Goal: Task Accomplishment & Management: Manage account settings

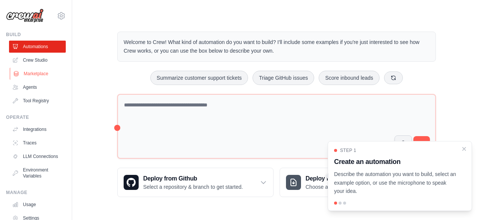
click at [38, 72] on link "Marketplace" at bounding box center [38, 74] width 57 height 12
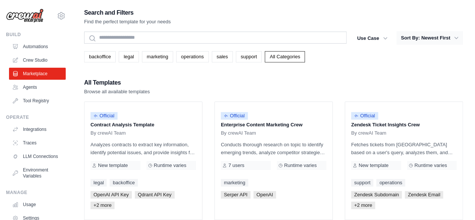
click at [451, 40] on button "Sort By: Newest First" at bounding box center [430, 38] width 66 height 14
click at [456, 37] on icon "button" at bounding box center [457, 38] width 8 height 8
click at [445, 38] on button "Sort By: Newest First" at bounding box center [430, 38] width 66 height 14
click at [457, 42] on button "Sort By: Newest First" at bounding box center [430, 38] width 66 height 14
click at [385, 39] on icon "button" at bounding box center [386, 38] width 8 height 8
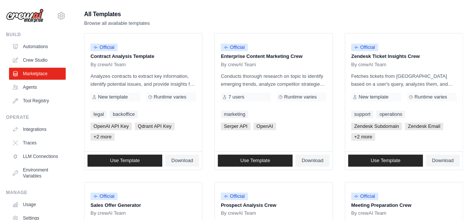
scroll to position [69, 0]
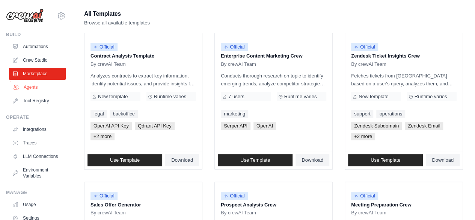
click at [30, 88] on link "Agents" at bounding box center [38, 87] width 57 height 12
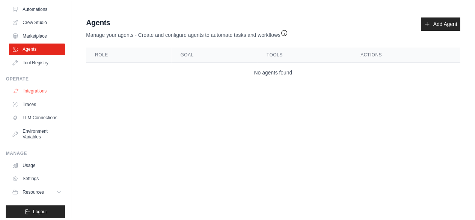
scroll to position [50, 0]
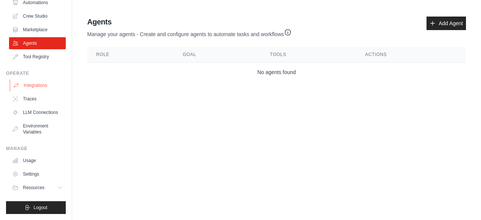
click at [37, 85] on link "Integrations" at bounding box center [38, 85] width 57 height 12
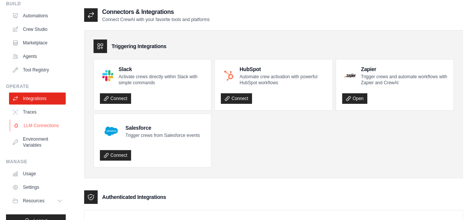
scroll to position [41, 0]
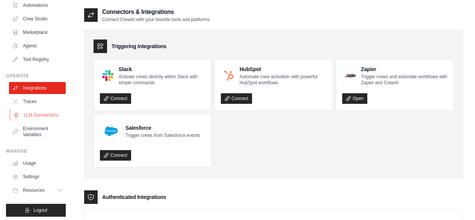
click at [40, 118] on link "LLM Connections" at bounding box center [38, 115] width 57 height 12
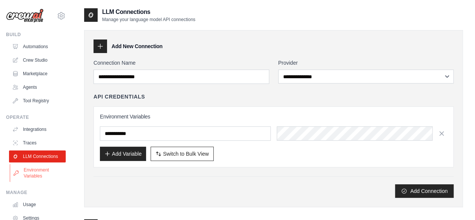
click at [39, 181] on link "Environment Variables" at bounding box center [38, 173] width 57 height 18
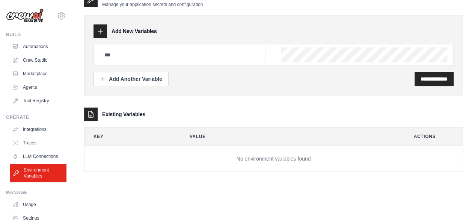
scroll to position [50, 0]
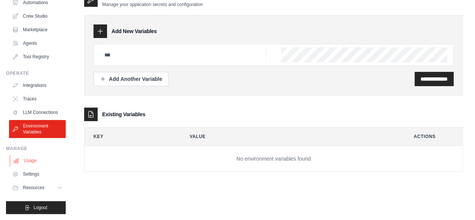
click at [35, 160] on link "Usage" at bounding box center [38, 160] width 57 height 12
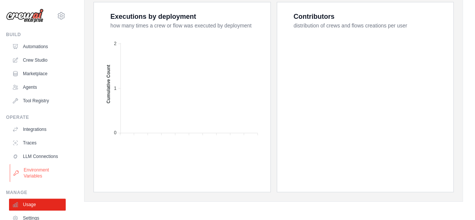
scroll to position [50, 0]
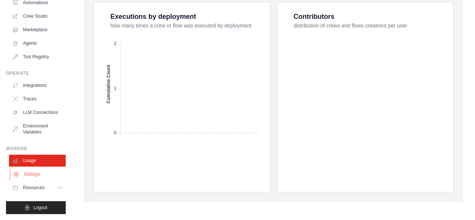
click at [28, 172] on link "Settings" at bounding box center [38, 174] width 57 height 12
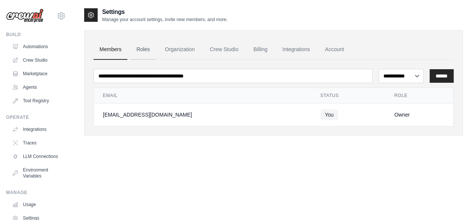
click at [143, 52] on link "Roles" at bounding box center [143, 49] width 26 height 20
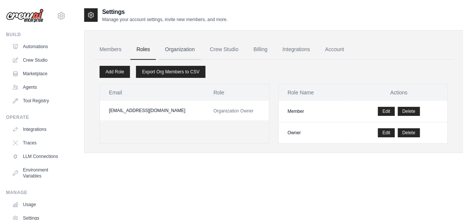
click at [183, 52] on link "Organization" at bounding box center [180, 49] width 42 height 20
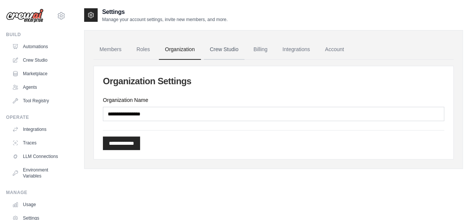
click at [231, 50] on link "Crew Studio" at bounding box center [224, 49] width 41 height 20
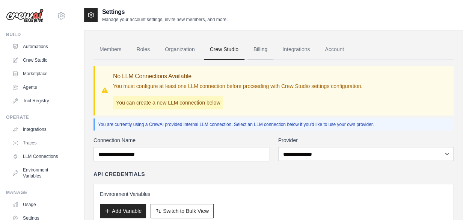
click at [263, 53] on link "Billing" at bounding box center [261, 49] width 26 height 20
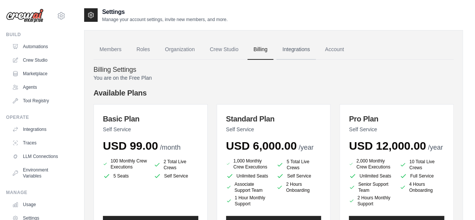
click at [296, 51] on link "Integrations" at bounding box center [295, 49] width 39 height 20
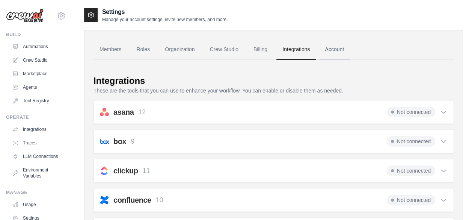
click at [341, 48] on link "Account" at bounding box center [334, 49] width 31 height 20
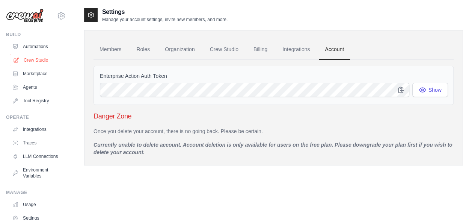
click at [38, 63] on link "Crew Studio" at bounding box center [38, 60] width 57 height 12
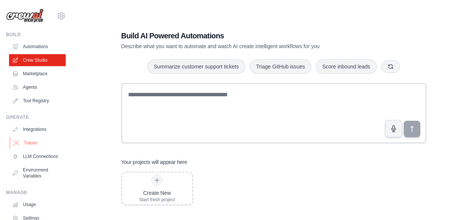
scroll to position [50, 0]
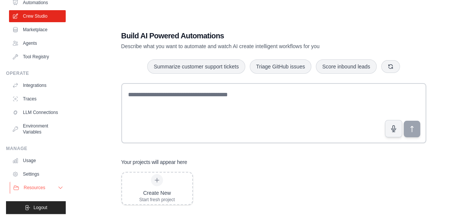
click at [50, 188] on button "Resources" at bounding box center [38, 187] width 57 height 12
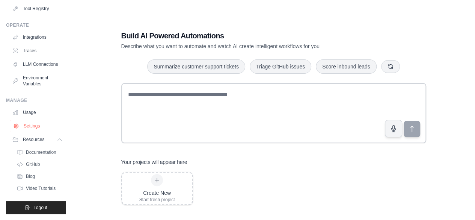
scroll to position [0, 0]
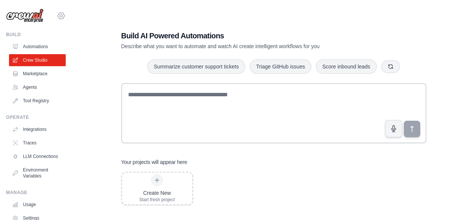
click at [57, 15] on icon at bounding box center [61, 15] width 9 height 9
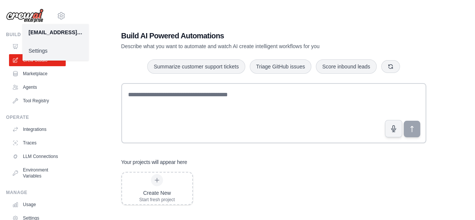
click at [40, 50] on link "Settings" at bounding box center [56, 51] width 66 height 14
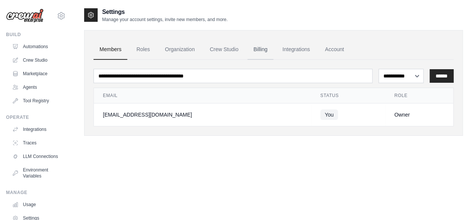
click at [263, 49] on link "Billing" at bounding box center [261, 49] width 26 height 20
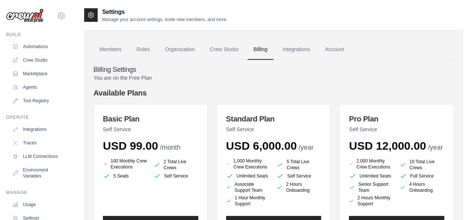
click at [37, 19] on img at bounding box center [25, 16] width 38 height 14
